Goal: Transaction & Acquisition: Register for event/course

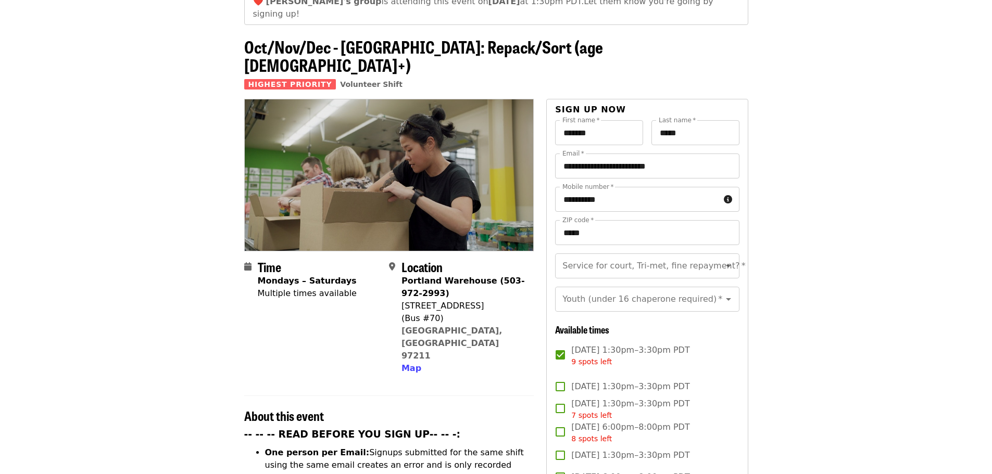
scroll to position [156, 0]
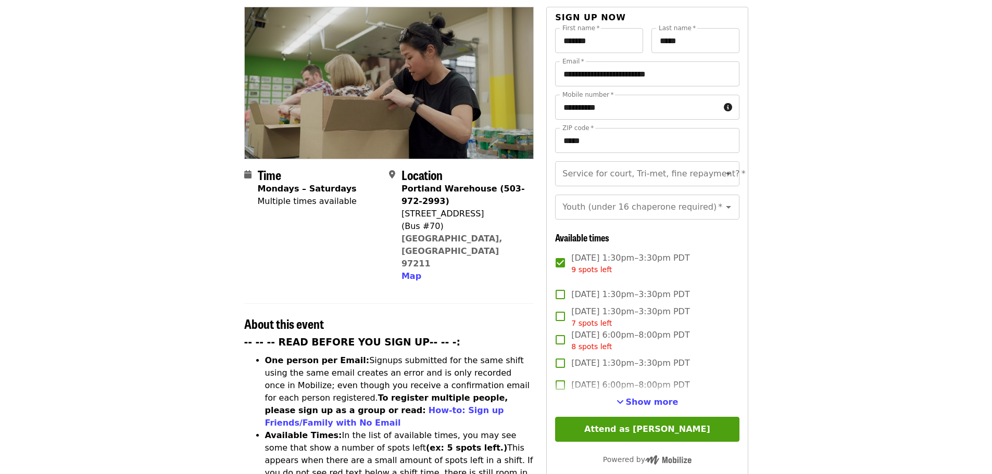
click at [657, 395] on div "**********" at bounding box center [647, 301] width 184 height 546
click at [660, 397] on span "Show more" at bounding box center [652, 402] width 53 height 10
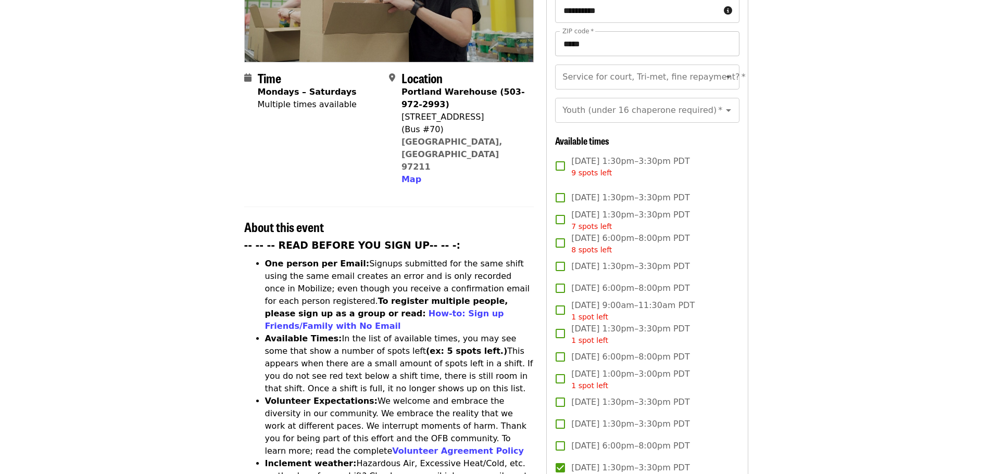
scroll to position [52, 0]
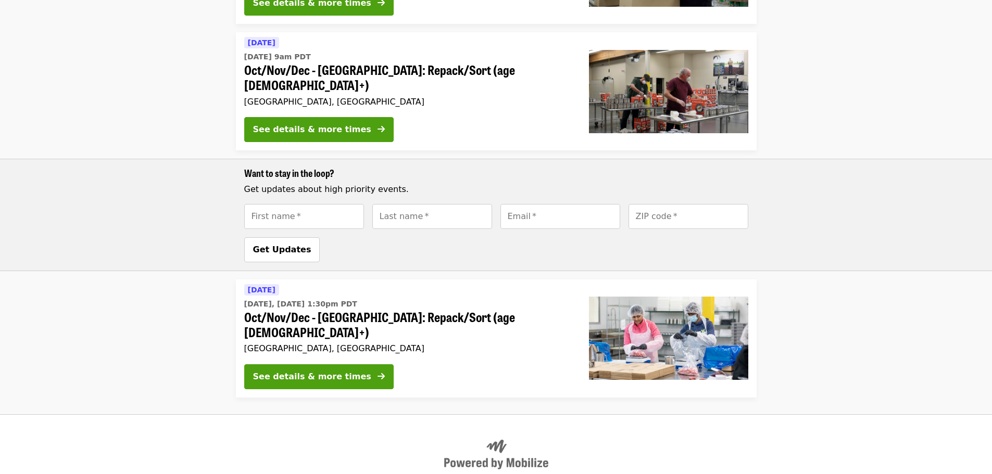
scroll to position [317, 0]
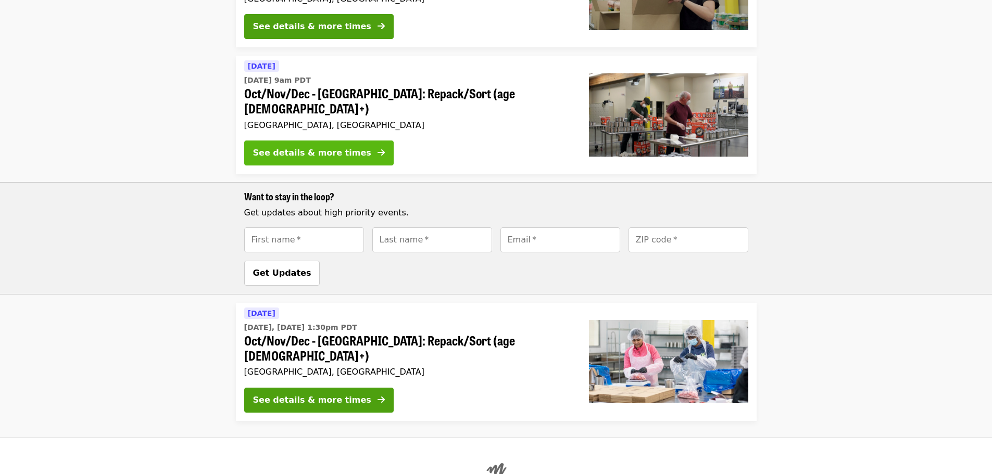
click at [335, 141] on button "See details & more times" at bounding box center [318, 153] width 149 height 25
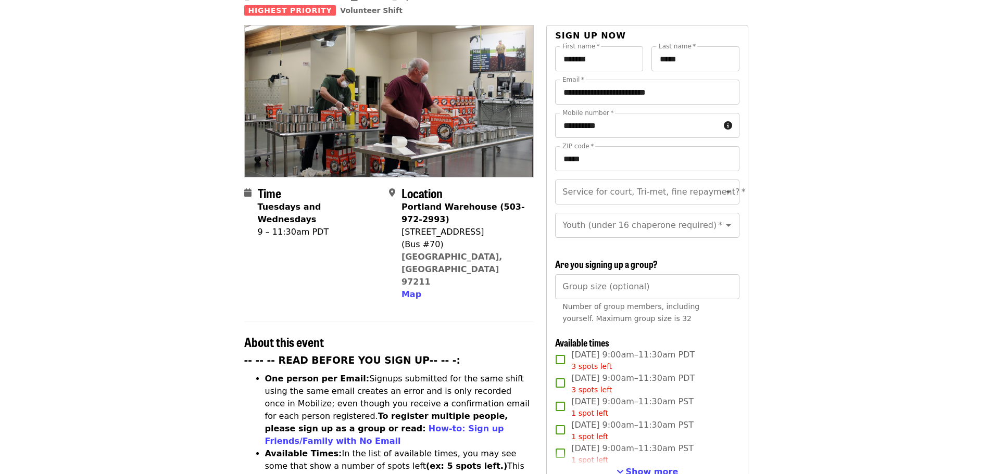
scroll to position [260, 0]
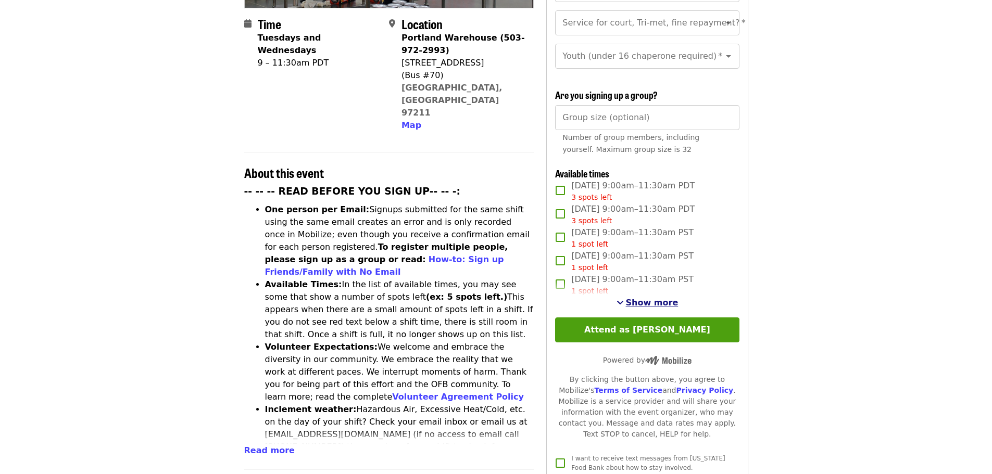
click at [639, 298] on span "Show more" at bounding box center [652, 303] width 53 height 10
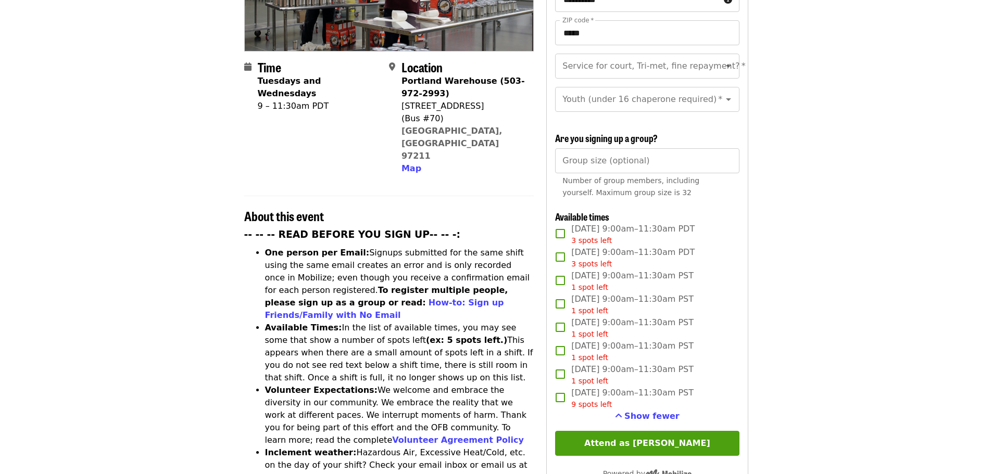
scroll to position [364, 0]
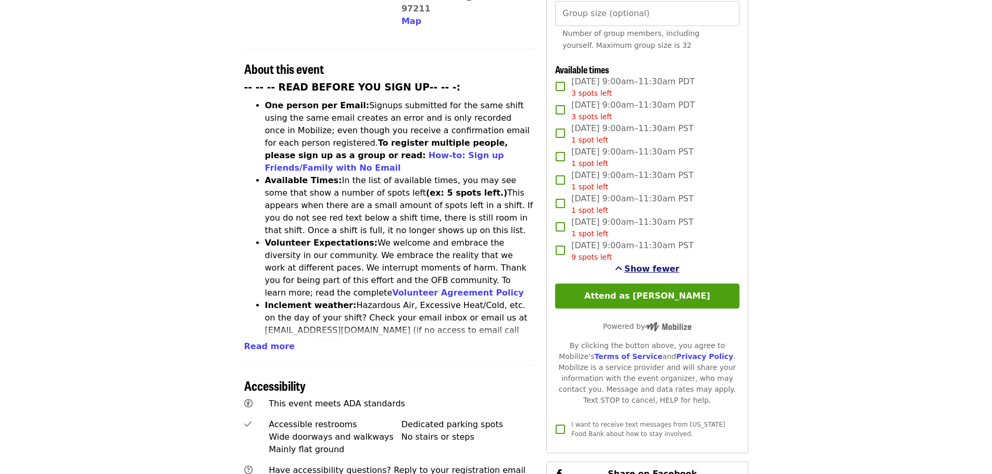
click at [652, 269] on span "Show fewer" at bounding box center [651, 269] width 55 height 10
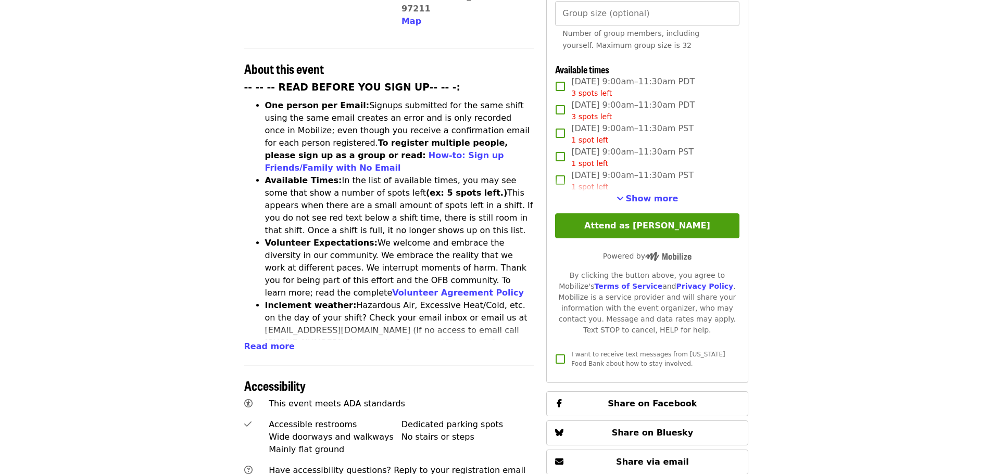
click at [651, 190] on div "1 spot left" at bounding box center [632, 187] width 122 height 11
click at [656, 200] on span "Show more" at bounding box center [652, 199] width 53 height 10
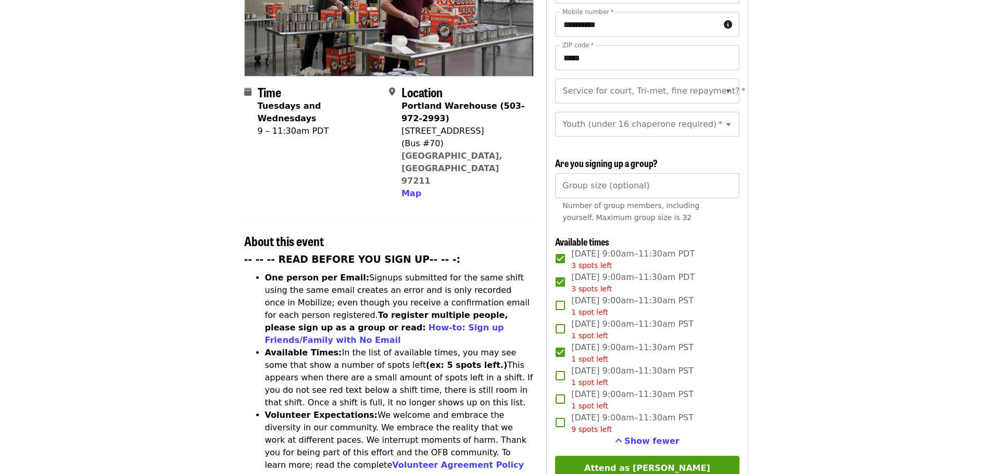
scroll to position [0, 0]
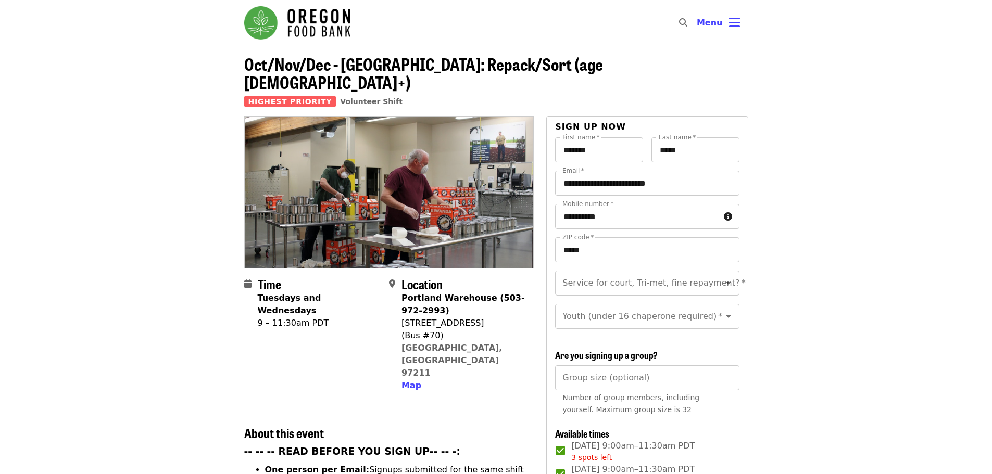
click at [279, 293] on strong "Tuesdays and Wednesdays" at bounding box center [290, 304] width 64 height 22
click at [376, 277] on div "Time Tuesdays and Wednesdays 9 – 11:30am PDT" at bounding box center [312, 334] width 136 height 115
click at [245, 279] on icon "calendar icon" at bounding box center [247, 284] width 7 height 10
click at [724, 27] on button "Menu" at bounding box center [718, 22] width 60 height 25
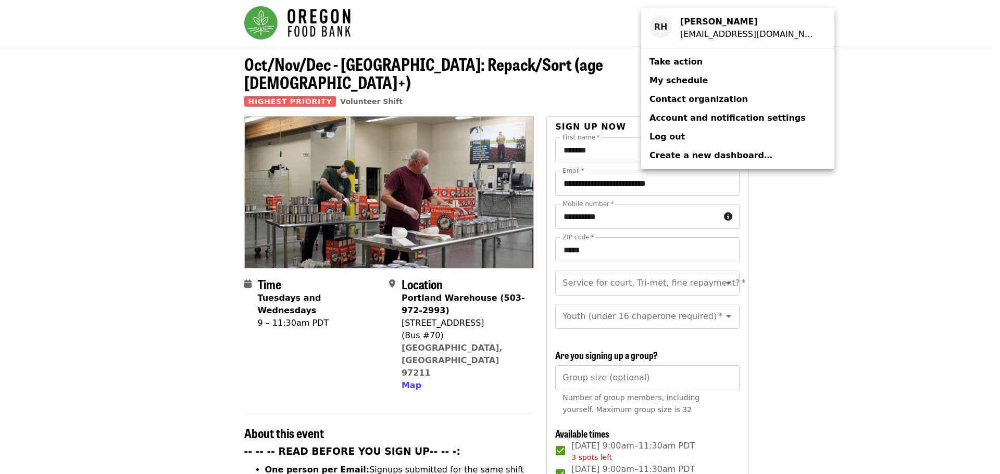
click at [925, 290] on div "Account menu" at bounding box center [500, 237] width 1000 height 474
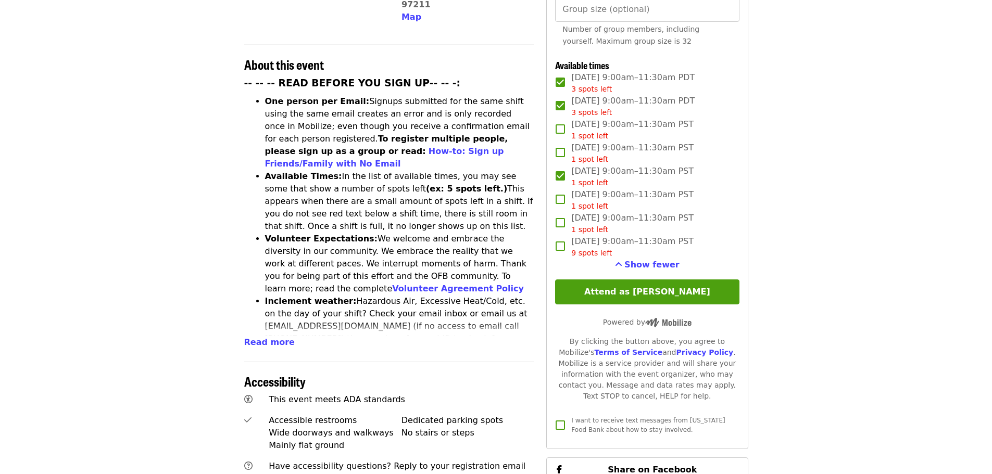
scroll to position [245, 0]
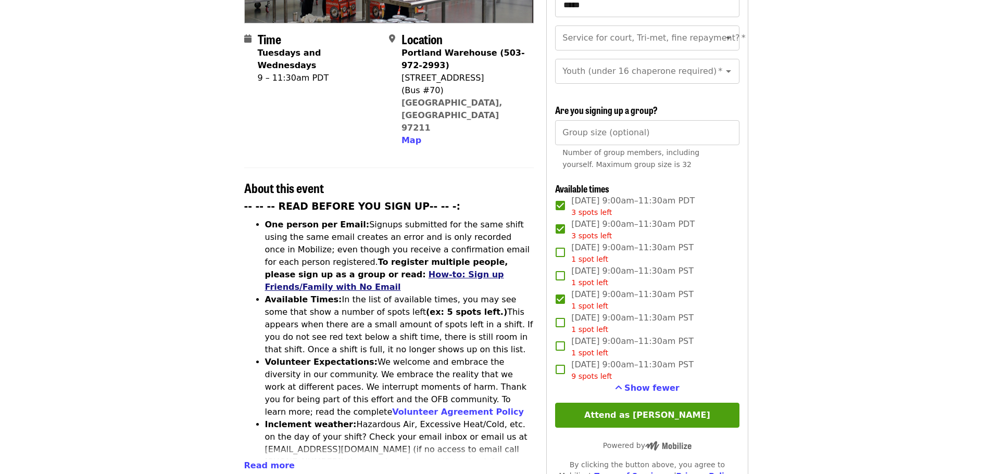
click at [504, 270] on link "How-to: Sign up Friends/Family with No Email" at bounding box center [384, 281] width 239 height 22
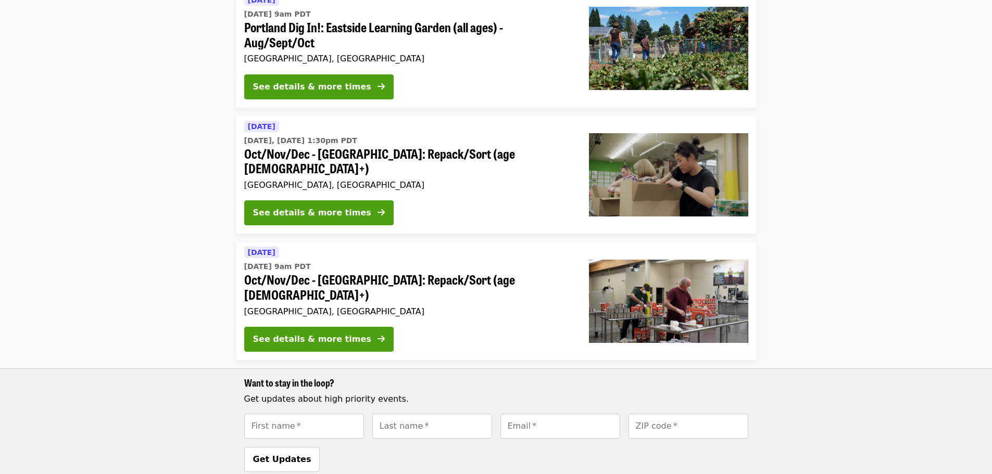
scroll to position [104, 0]
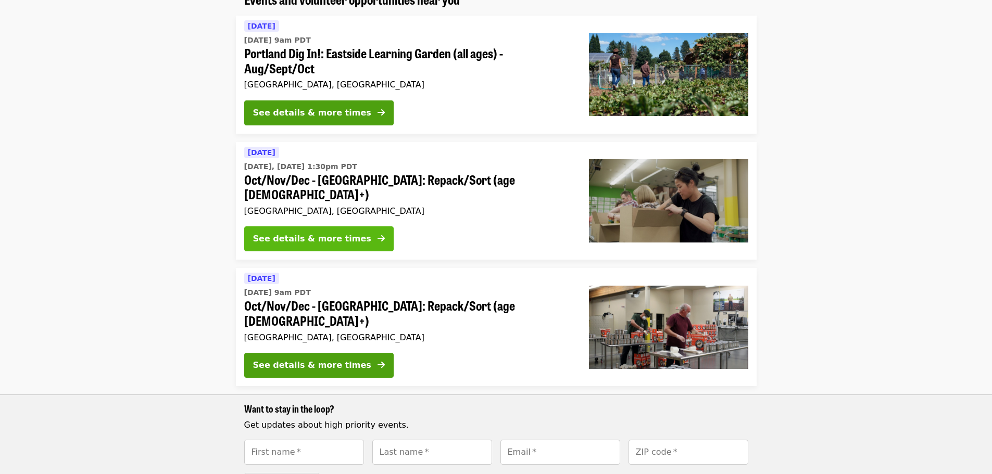
click at [336, 231] on button "See details & more times" at bounding box center [318, 239] width 149 height 25
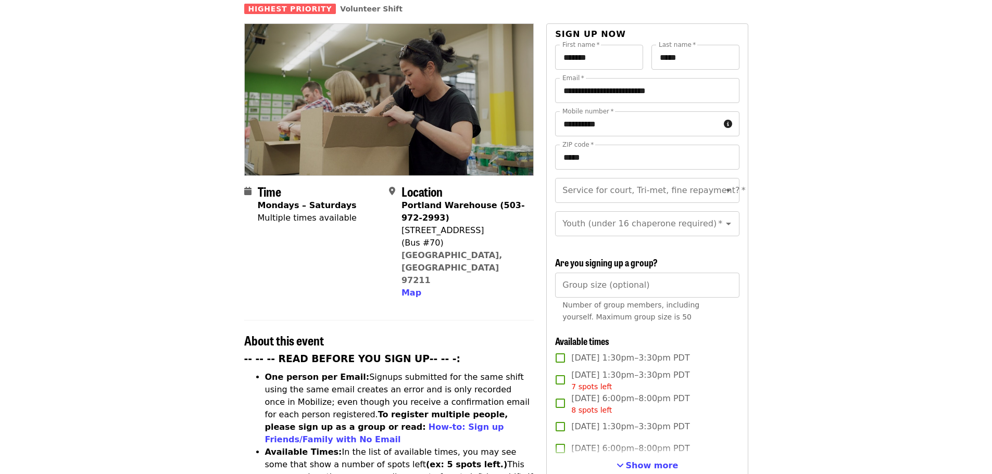
scroll to position [208, 0]
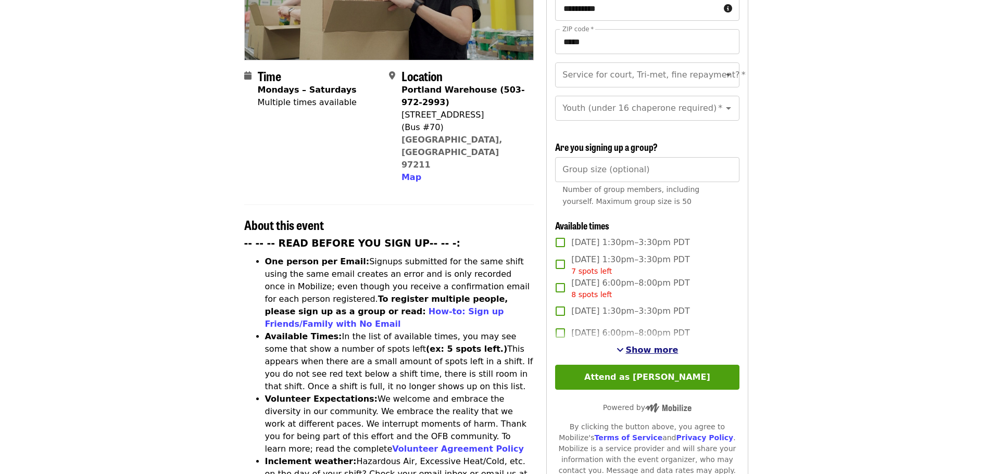
click at [647, 350] on span "Show more" at bounding box center [652, 350] width 53 height 10
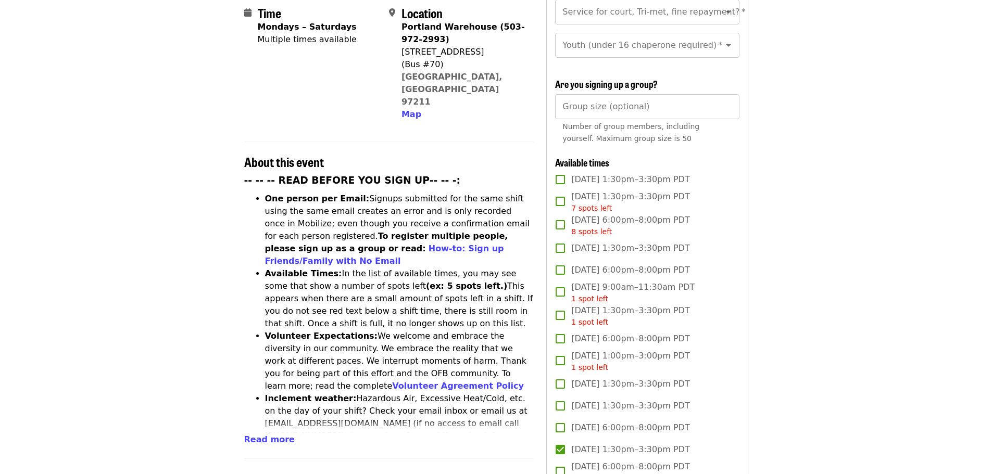
scroll to position [0, 0]
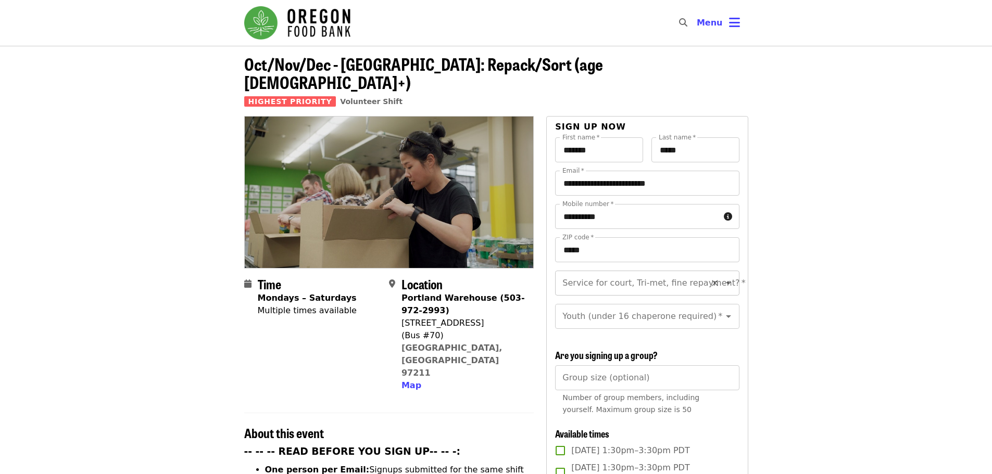
click at [637, 275] on input "Service for court, Tri-met, fine repayment?   *" at bounding box center [634, 283] width 142 height 20
click at [584, 296] on li "No" at bounding box center [643, 293] width 176 height 19
type input "**"
click at [607, 308] on input "Youth (under 16 chaperone required)   *" at bounding box center [634, 317] width 142 height 20
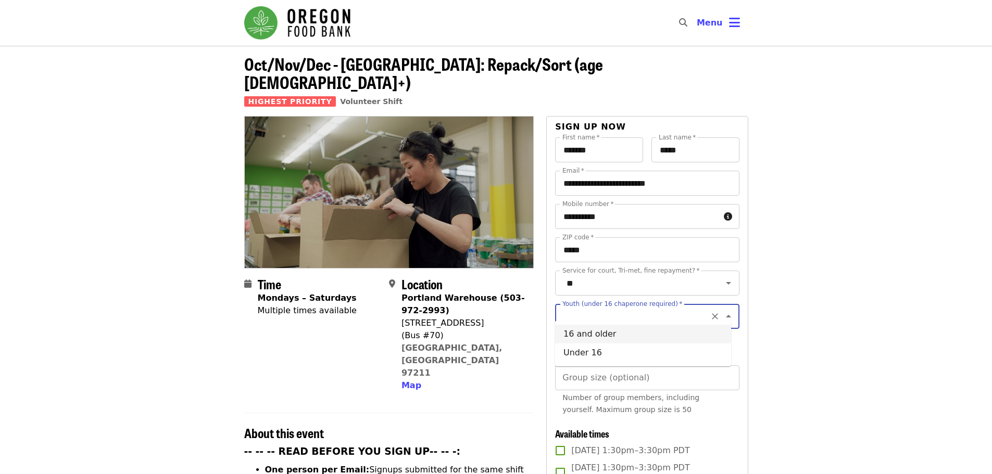
click at [612, 336] on li "16 and older" at bounding box center [643, 334] width 176 height 19
type input "**********"
click at [585, 396] on span "Number of group members, including yourself. Maximum group size is 50" at bounding box center [630, 404] width 137 height 20
click at [594, 381] on input "Group size (optional)" at bounding box center [647, 378] width 184 height 25
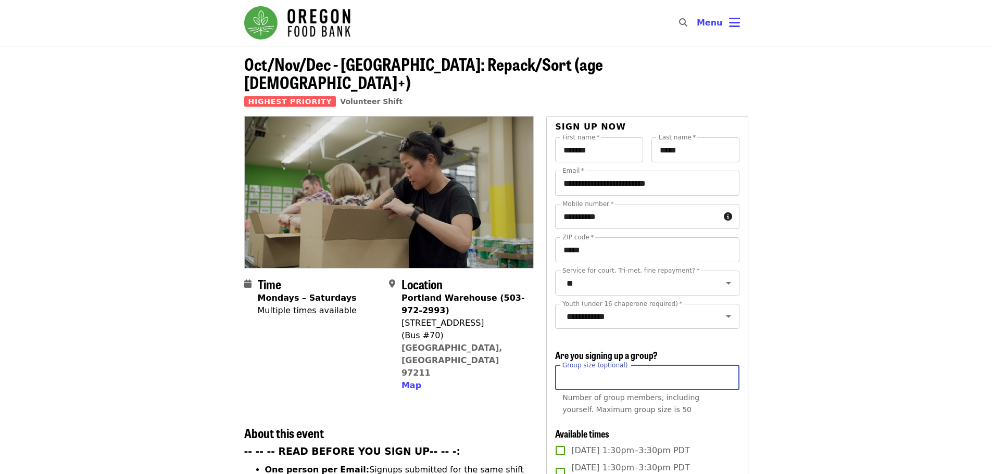
type input "*"
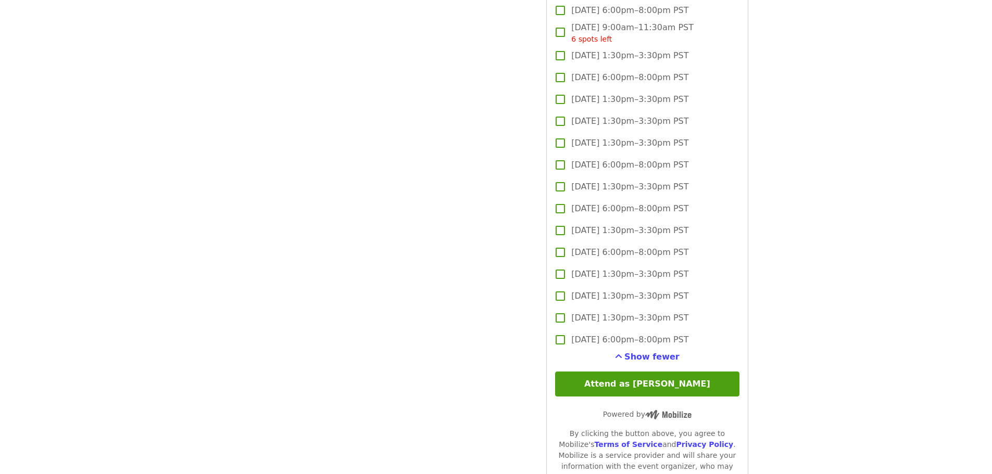
scroll to position [2135, 0]
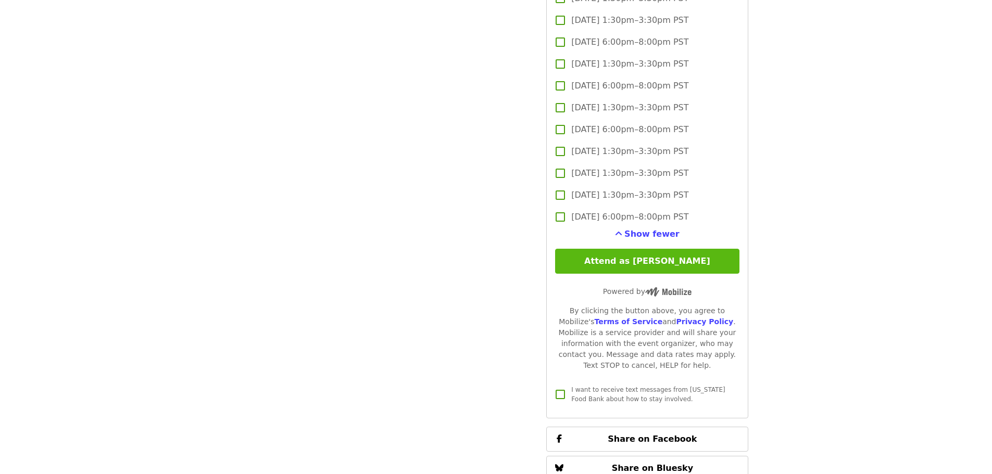
click at [663, 266] on button "Attend as [PERSON_NAME]" at bounding box center [647, 261] width 184 height 25
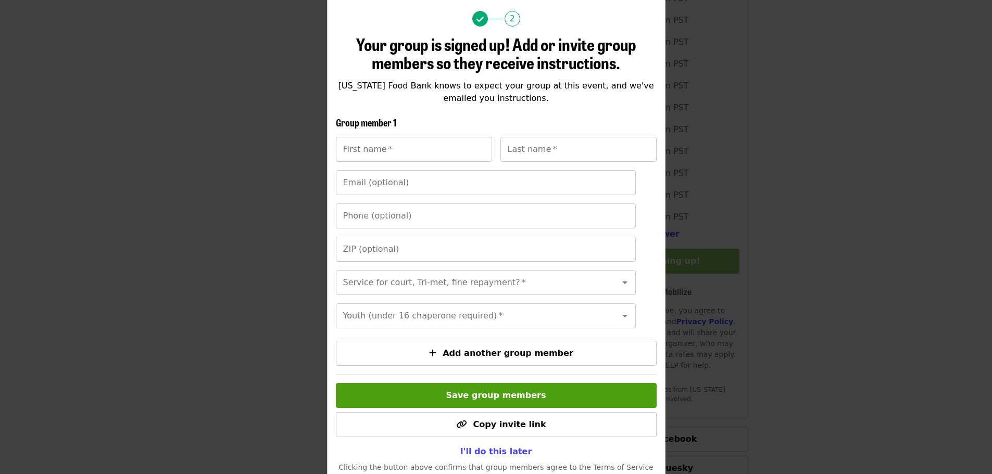
scroll to position [147, 0]
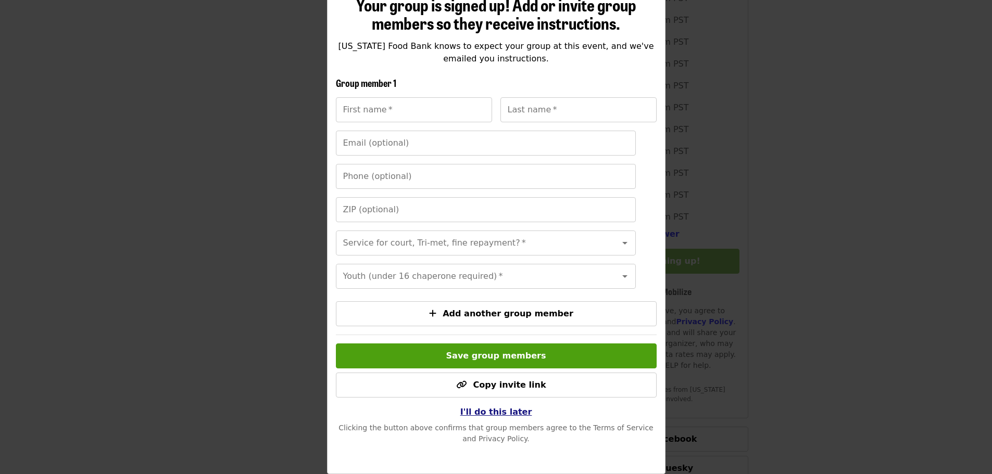
click at [507, 416] on span "I'll do this later" at bounding box center [496, 412] width 72 height 10
